Goal: Task Accomplishment & Management: Manage account settings

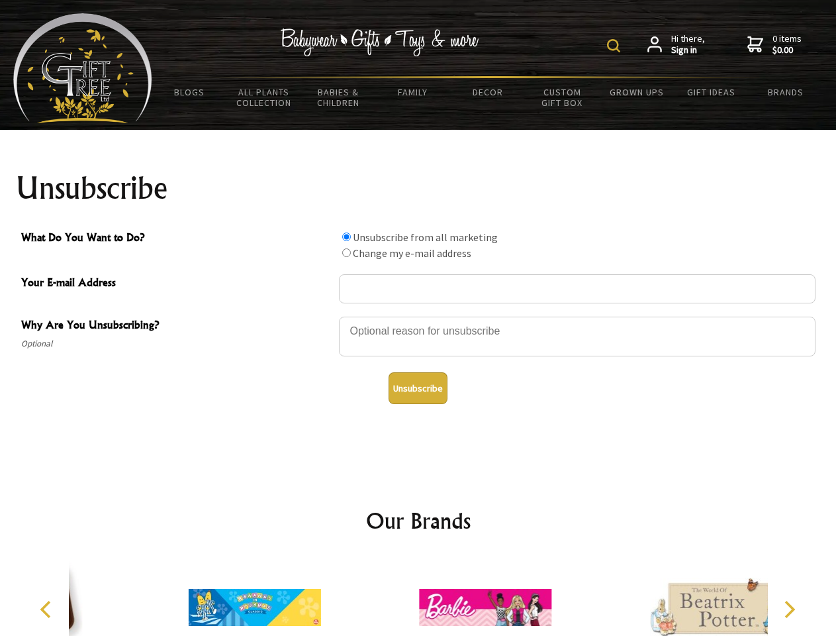
click at [616, 46] on img at bounding box center [613, 45] width 13 height 13
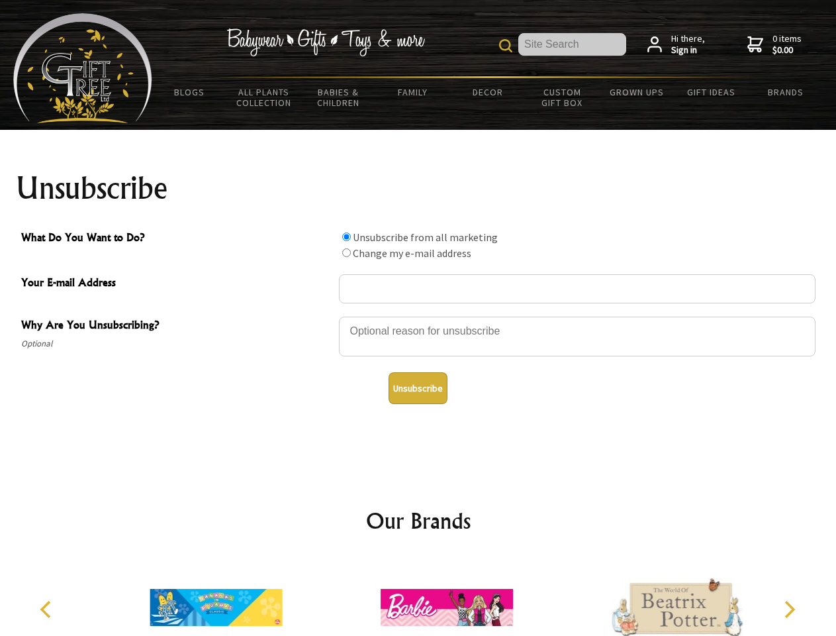
click at [419, 316] on div at bounding box center [577, 338] width 477 height 46
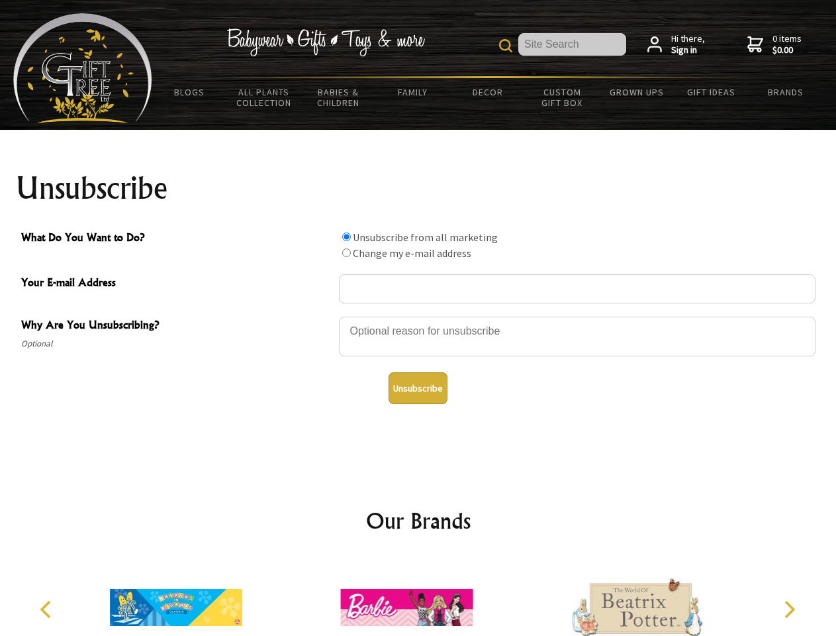
click at [346, 236] on input "What Do You Want to Do?" at bounding box center [346, 236] width 9 height 9
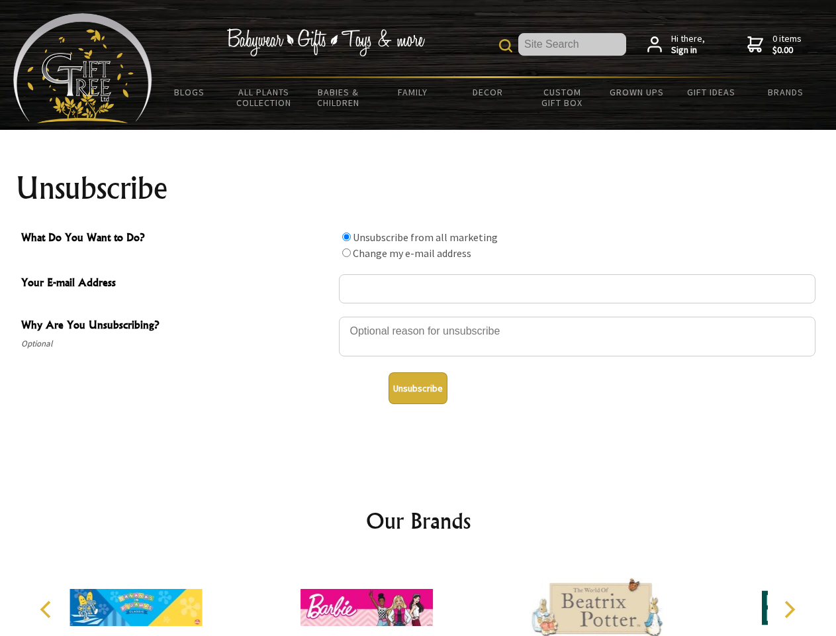
click at [346, 252] on input "What Do You Want to Do?" at bounding box center [346, 252] width 9 height 9
radio input "true"
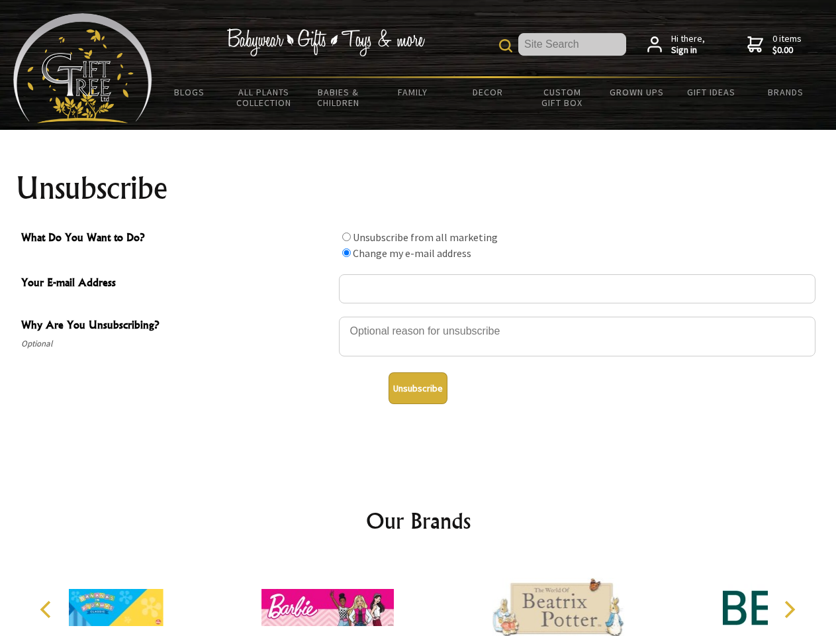
click at [418, 388] on button "Unsubscribe" at bounding box center [418, 388] width 59 height 32
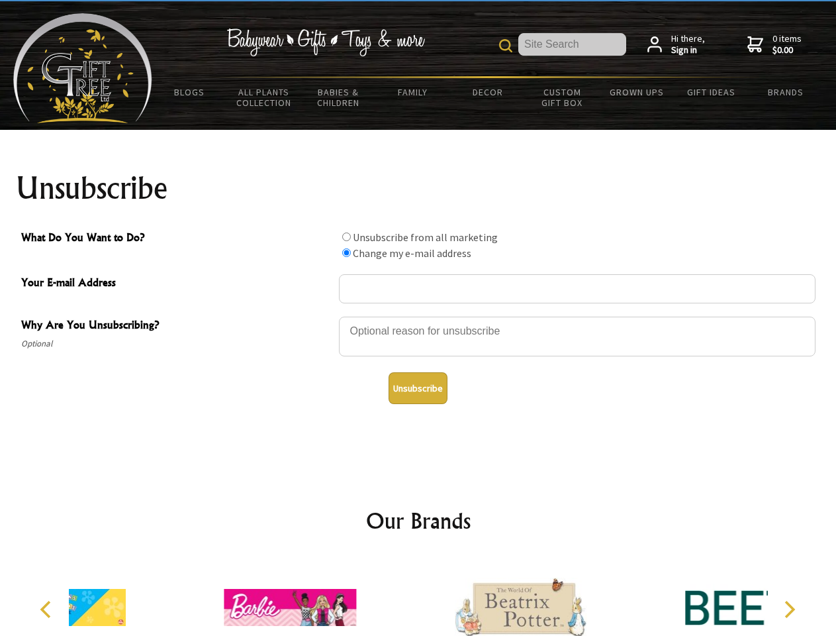
click at [419, 597] on div at bounding box center [520, 609] width 230 height 103
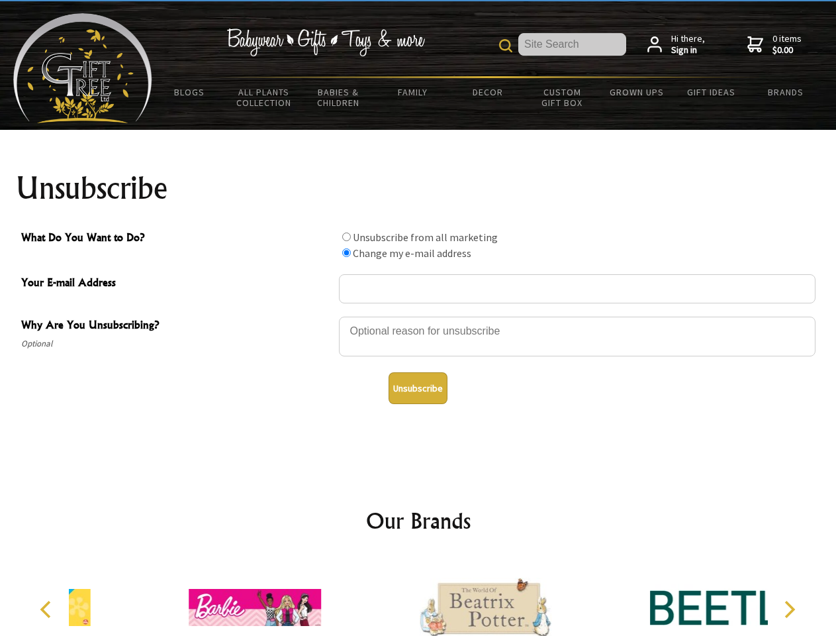
click at [48, 609] on icon "Previous" at bounding box center [46, 609] width 17 height 17
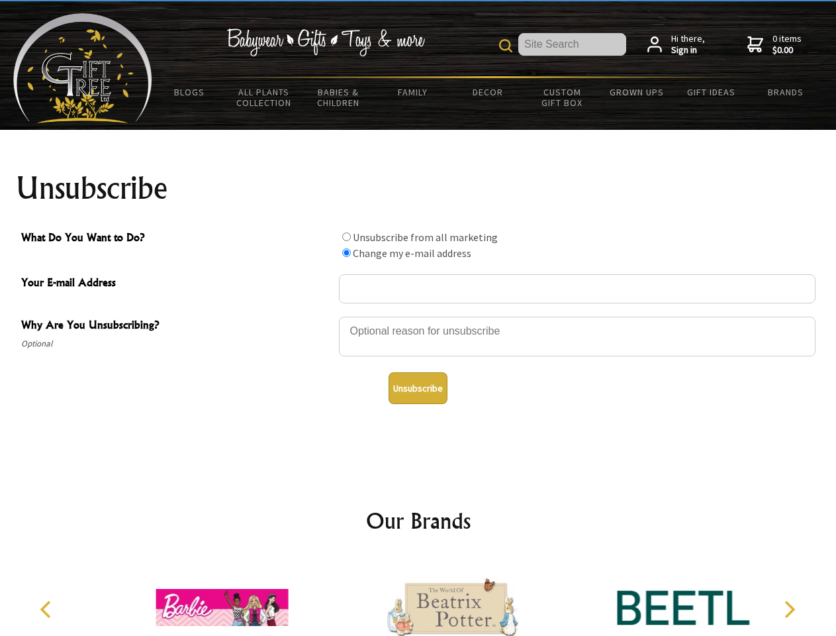
click at [789, 609] on icon "Next" at bounding box center [788, 609] width 17 height 17
